Goal: Navigation & Orientation: Go to known website

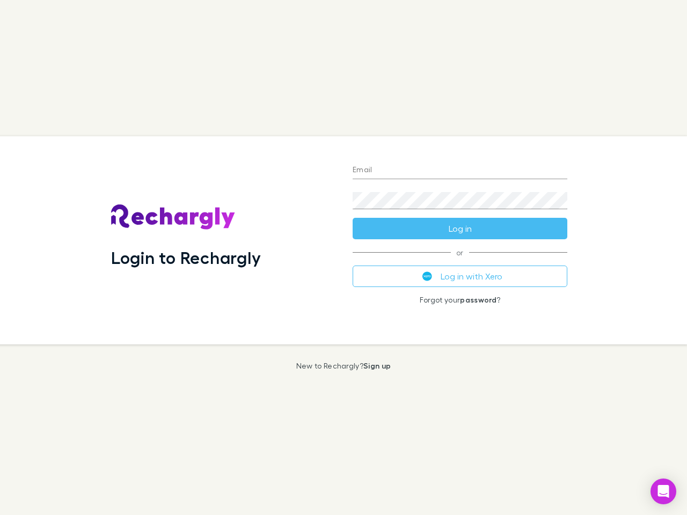
click at [343, 258] on div "Login to Rechargly" at bounding box center [224, 240] width 242 height 208
click at [460, 171] on input "Email" at bounding box center [460, 170] width 215 height 17
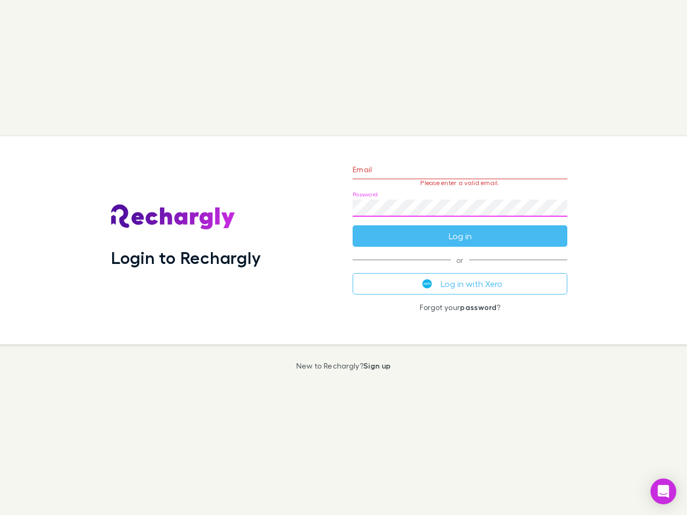
click at [460, 229] on form "Email Please enter a valid email. Password Log in" at bounding box center [460, 199] width 215 height 93
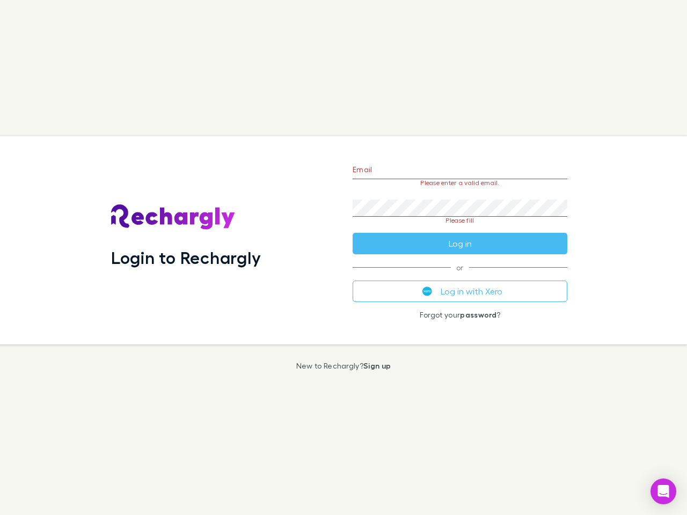
click at [460, 276] on div "Email Please enter a valid email. Password Please fill Log in or Log in with Xe…" at bounding box center [460, 240] width 232 height 208
click at [663, 492] on icon "Open Intercom Messenger" at bounding box center [663, 491] width 11 height 13
